Goal: Check status: Check status

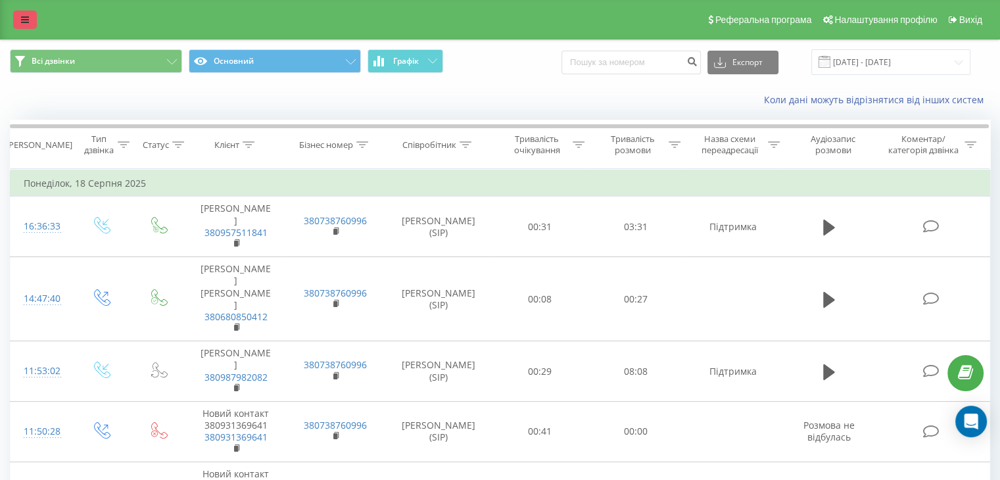
click at [29, 17] on link at bounding box center [25, 20] width 24 height 18
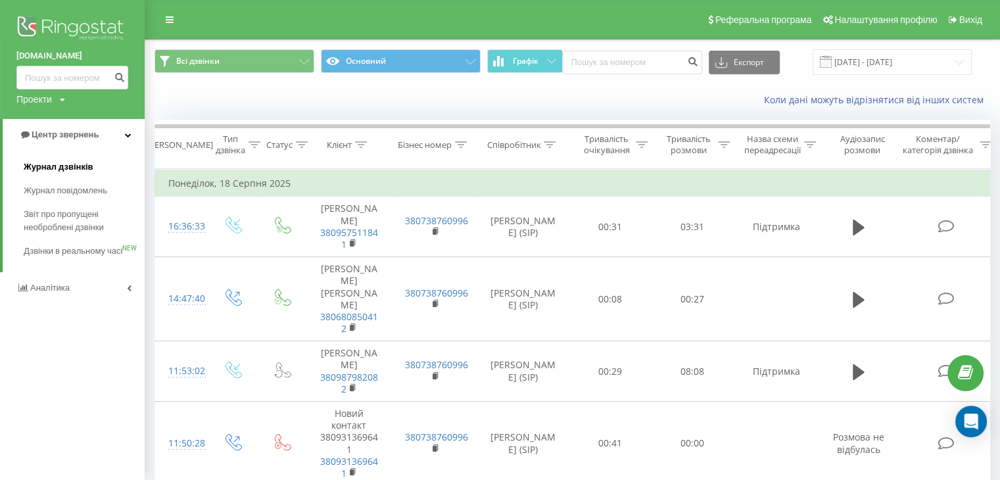
click at [59, 161] on span "Журнал дзвінків" at bounding box center [59, 166] width 70 height 13
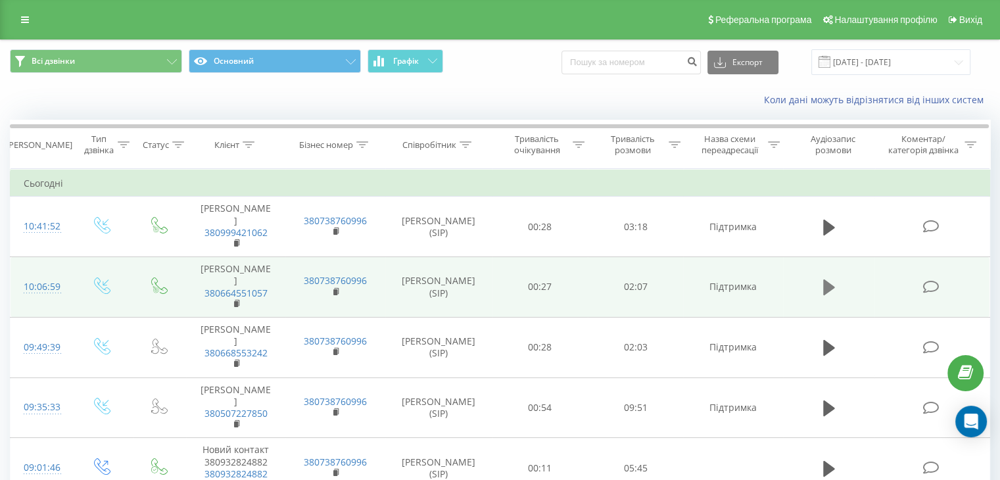
click at [829, 294] on icon at bounding box center [829, 287] width 12 height 16
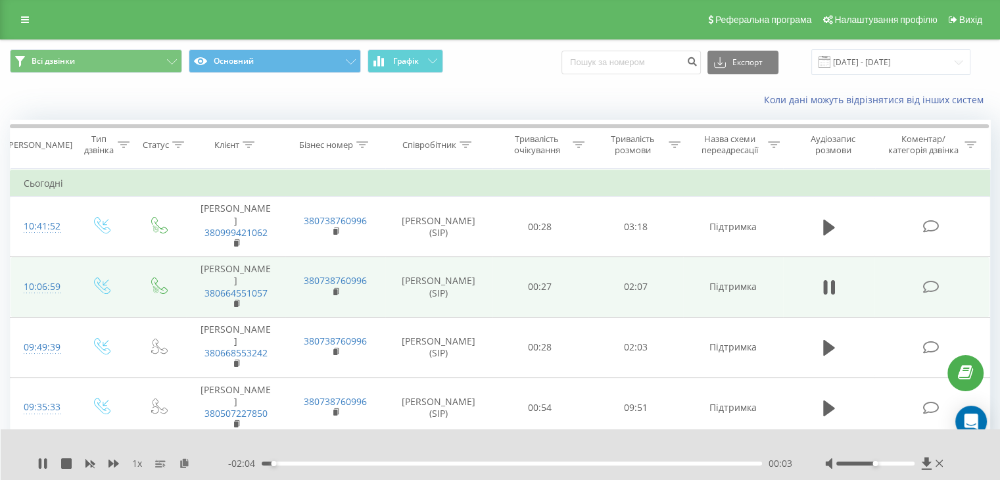
click at [375, 471] on div "1 x - 02:04 00:03 00:03" at bounding box center [501, 454] width 1000 height 51
click at [374, 466] on div "- 02:03 00:03 00:03" at bounding box center [510, 463] width 564 height 13
click at [389, 458] on div "- 02:03 00:03 00:03" at bounding box center [510, 463] width 564 height 13
click at [389, 464] on div "00:04" at bounding box center [512, 464] width 500 height 4
click at [485, 463] on div "00:56" at bounding box center [512, 464] width 500 height 4
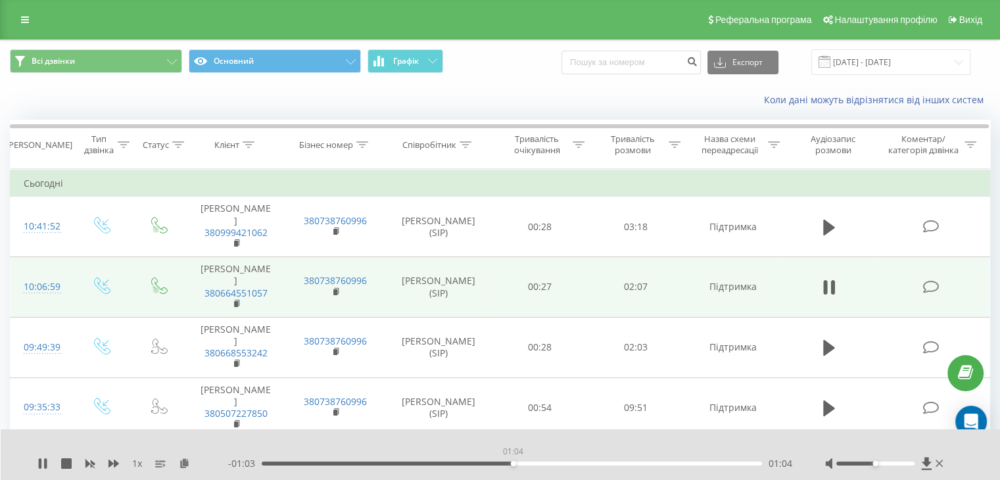
click at [513, 463] on div "01:04" at bounding box center [512, 464] width 500 height 4
click at [539, 465] on div "01:10" at bounding box center [512, 464] width 500 height 4
click at [50, 464] on div "1 x" at bounding box center [132, 463] width 191 height 13
click at [44, 462] on icon at bounding box center [45, 463] width 3 height 11
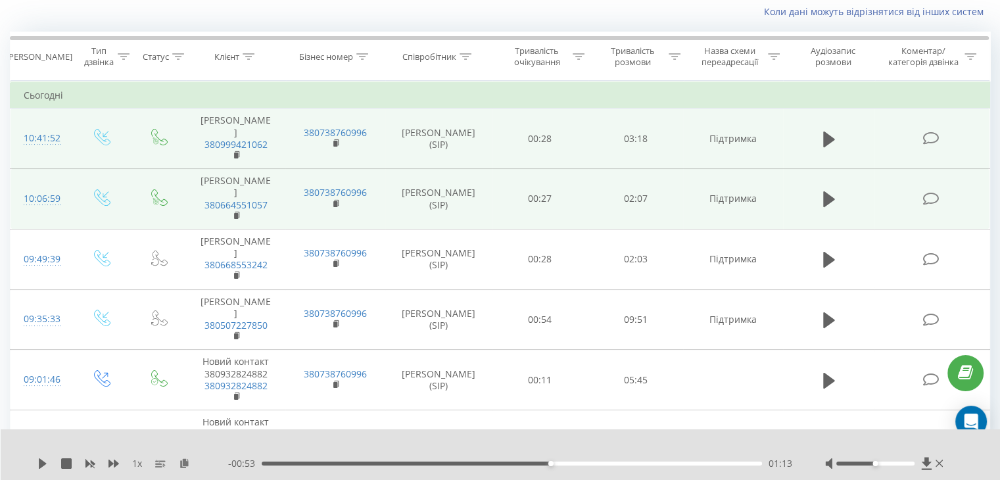
scroll to position [102, 0]
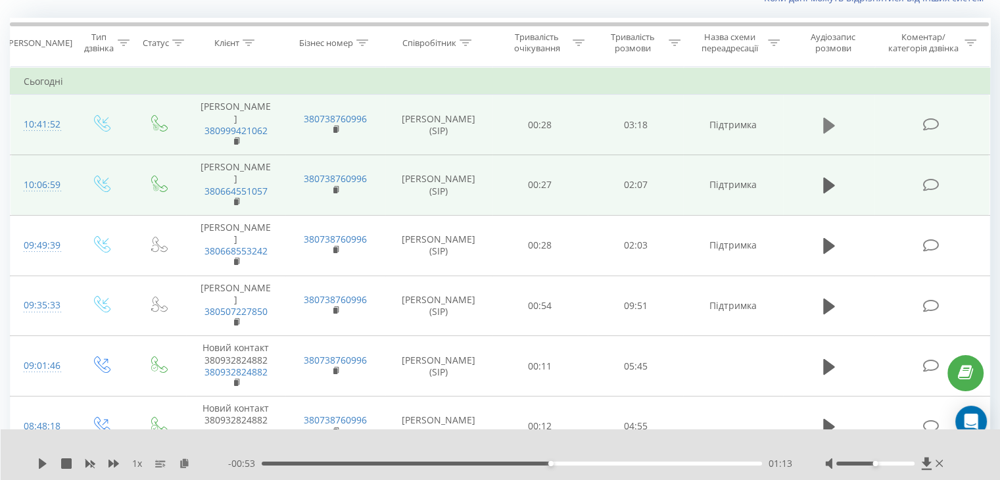
click at [834, 119] on icon at bounding box center [829, 125] width 12 height 18
click at [333, 460] on div "- 03:12 00:01 00:01" at bounding box center [510, 463] width 564 height 13
click at [337, 464] on div "00:01" at bounding box center [512, 464] width 500 height 4
click at [389, 462] on div "00:49" at bounding box center [512, 464] width 500 height 4
click at [460, 464] on div "00:53" at bounding box center [512, 464] width 500 height 4
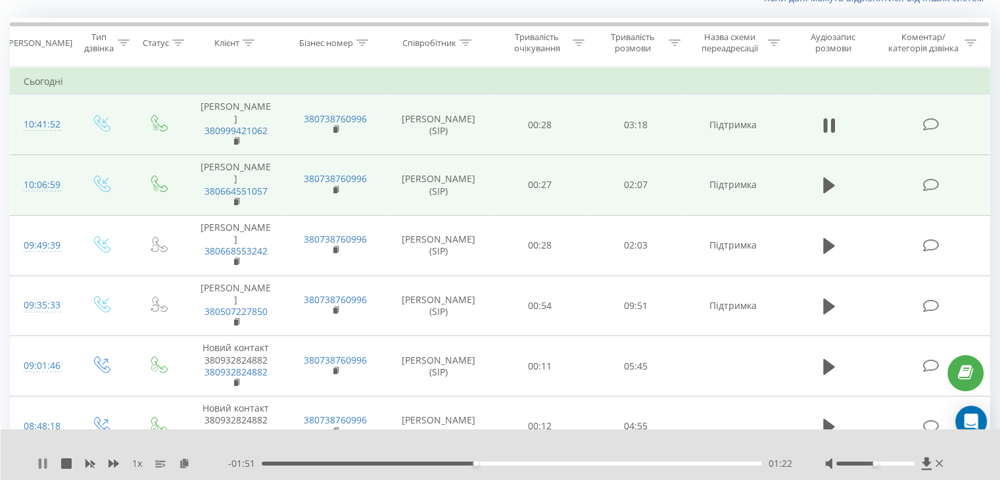
click at [45, 466] on icon at bounding box center [45, 463] width 3 height 11
